Goal: Check status: Check status

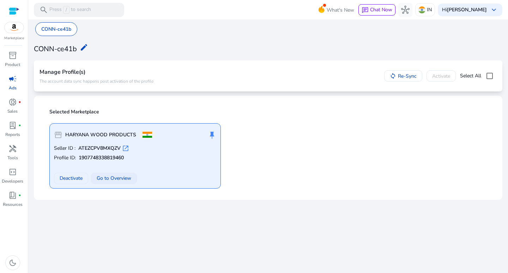
click at [112, 178] on span "Go to Overview" at bounding box center [114, 177] width 35 height 7
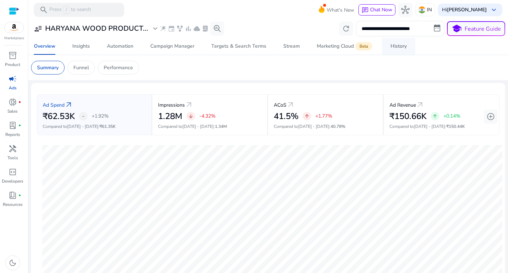
click at [398, 42] on span "History" at bounding box center [399, 46] width 16 height 17
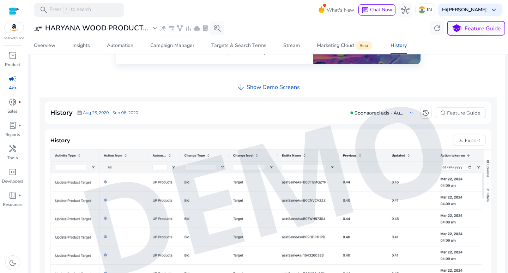
scroll to position [229, 0]
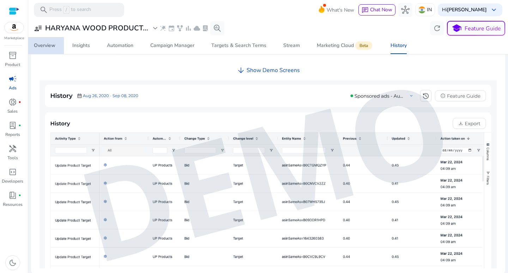
click at [44, 42] on span "Overview" at bounding box center [45, 45] width 22 height 17
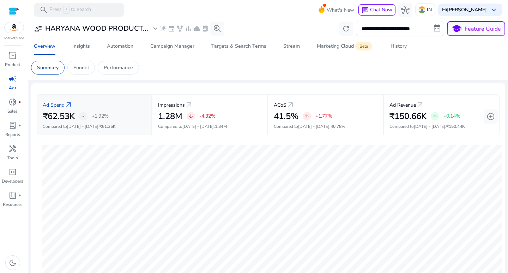
click at [78, 126] on span "[DATE] - [DATE]" at bounding box center [82, 127] width 31 height 6
click at [84, 126] on span "[DATE] - [DATE]" at bounding box center [82, 127] width 31 height 6
click at [84, 66] on p "Funnel" at bounding box center [81, 67] width 16 height 7
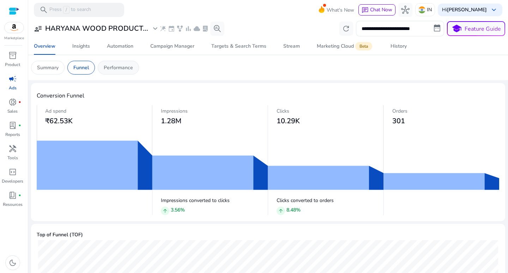
click at [112, 68] on p "Performance" at bounding box center [118, 67] width 29 height 7
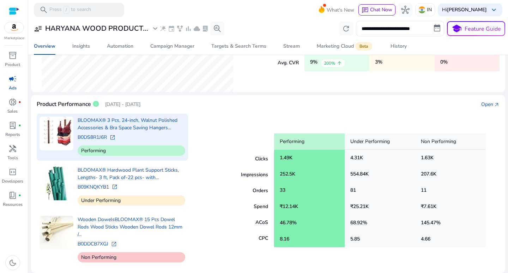
scroll to position [156, 0]
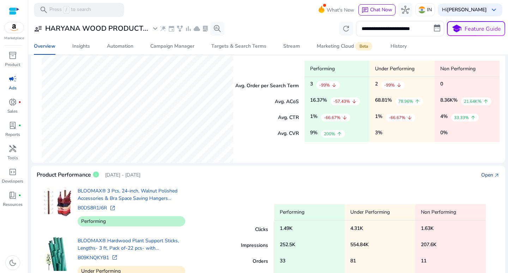
click at [481, 173] on div "Open" at bounding box center [487, 174] width 12 height 7
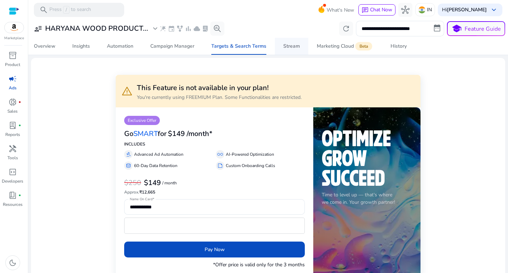
click at [289, 45] on div "Stream" at bounding box center [291, 46] width 17 height 5
